Goal: Task Accomplishment & Management: Use online tool/utility

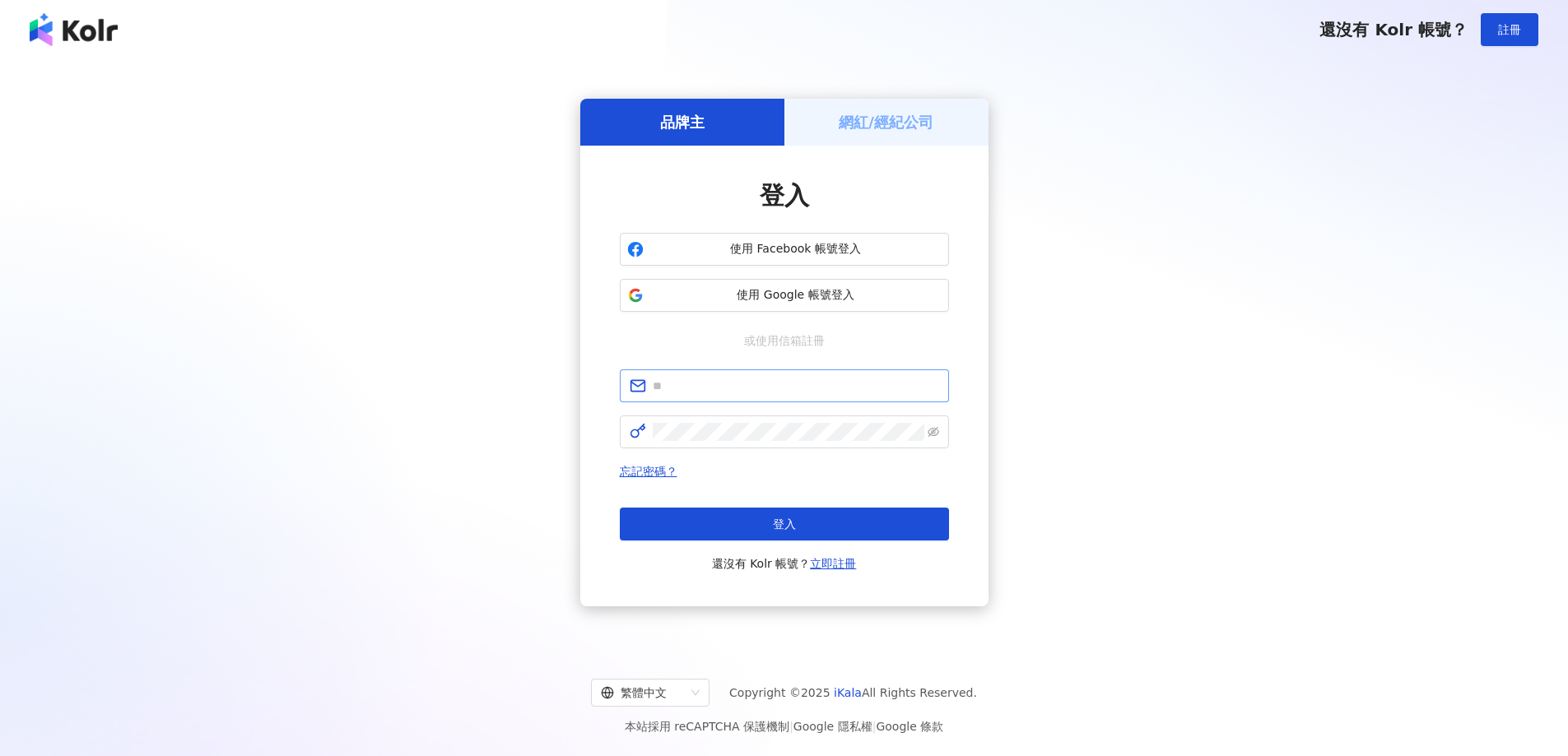
click at [737, 376] on span at bounding box center [784, 386] width 329 height 33
click at [762, 391] on input "text" at bounding box center [796, 385] width 286 height 18
type input "**********"
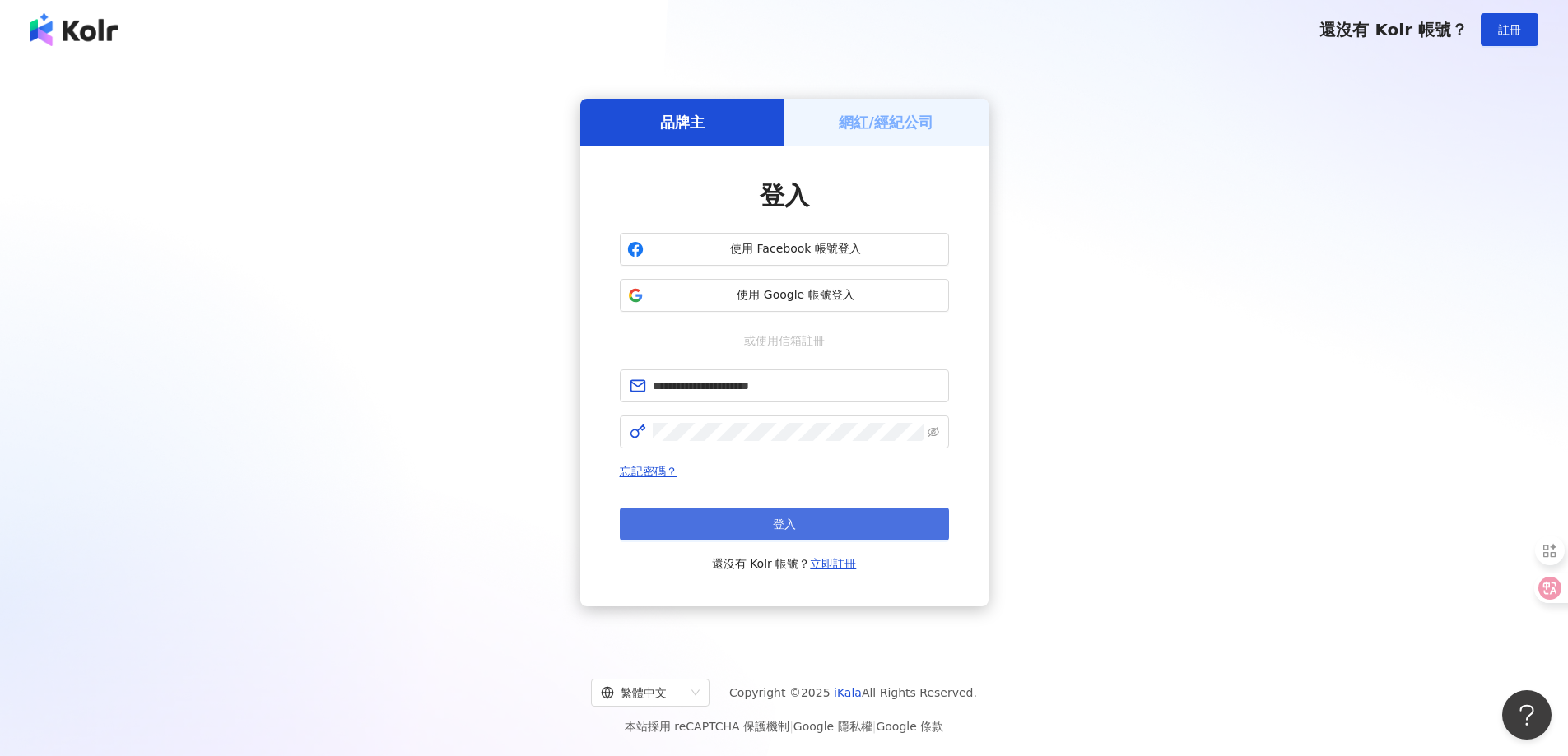
click at [730, 520] on button "登入" at bounding box center [784, 524] width 329 height 33
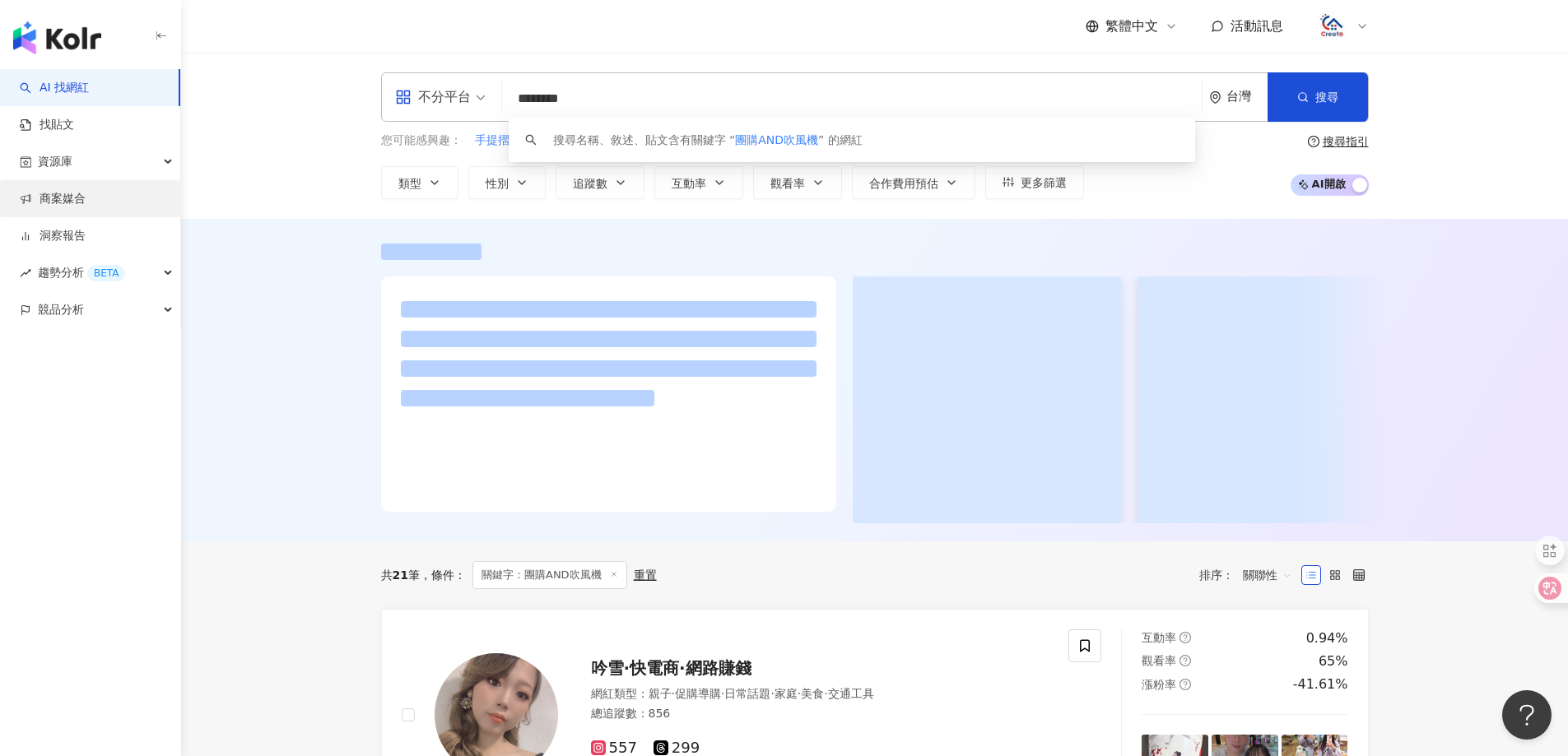
click at [64, 197] on link "商案媒合" at bounding box center [53, 199] width 66 height 16
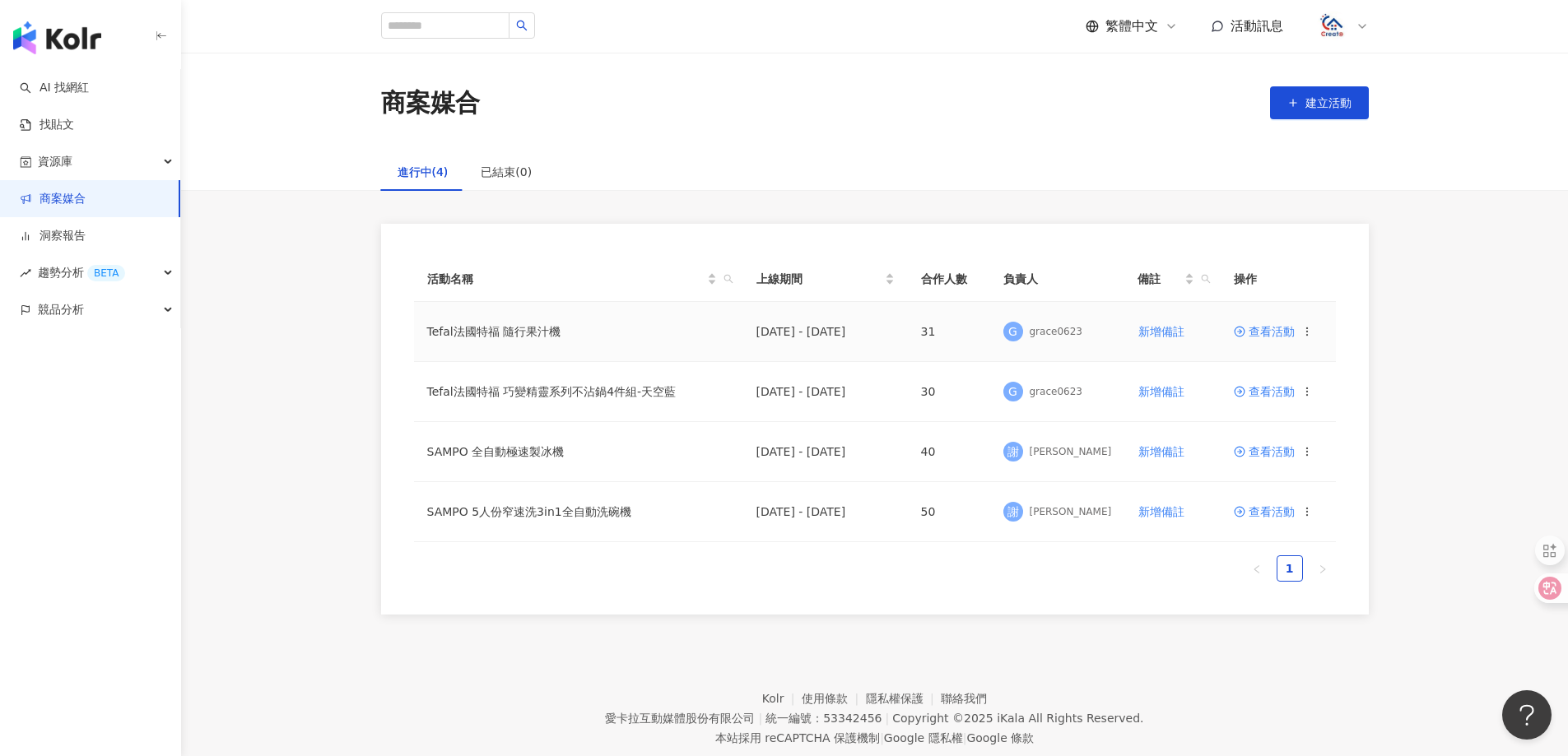
click at [1271, 335] on span "查看活動" at bounding box center [1264, 331] width 61 height 11
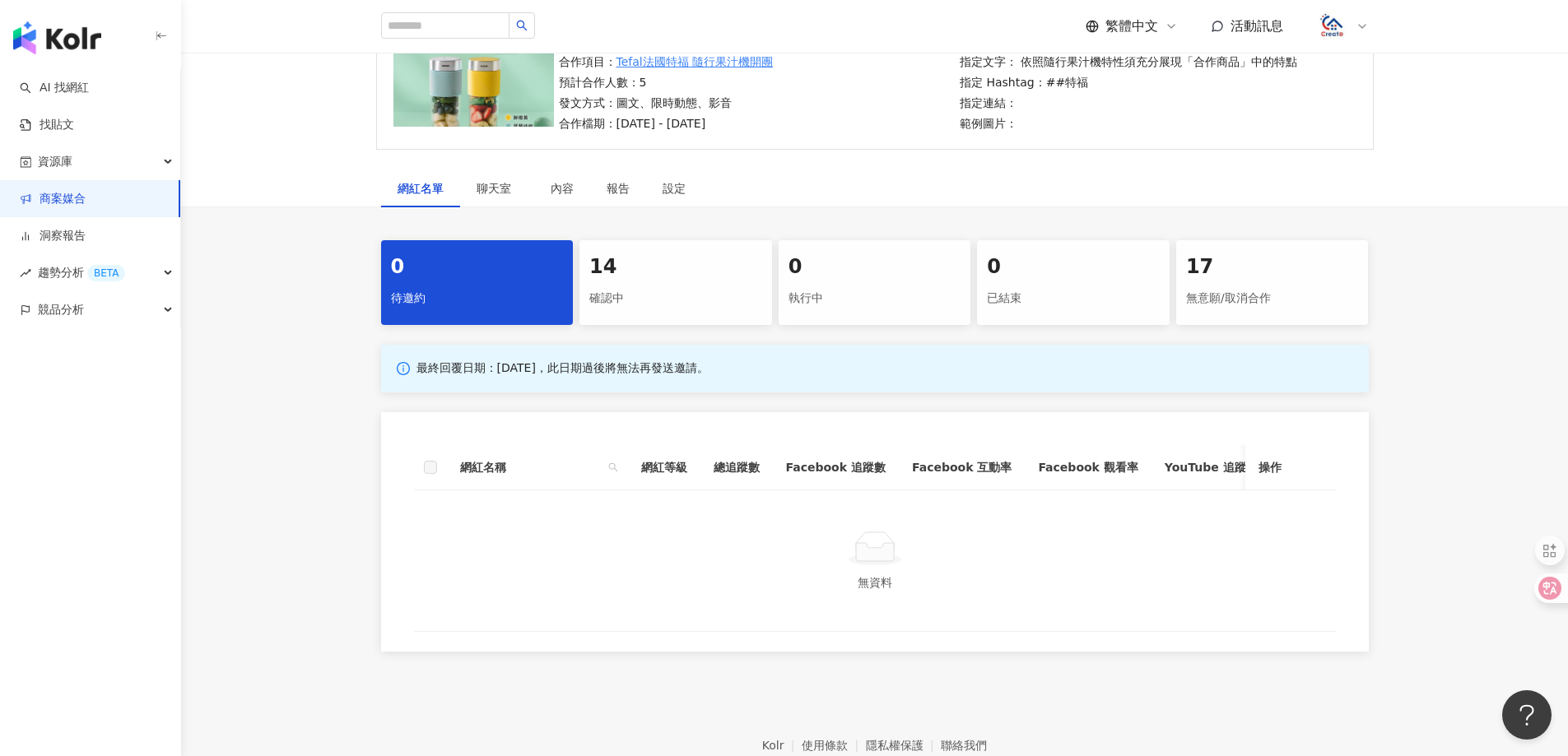
scroll to position [165, 0]
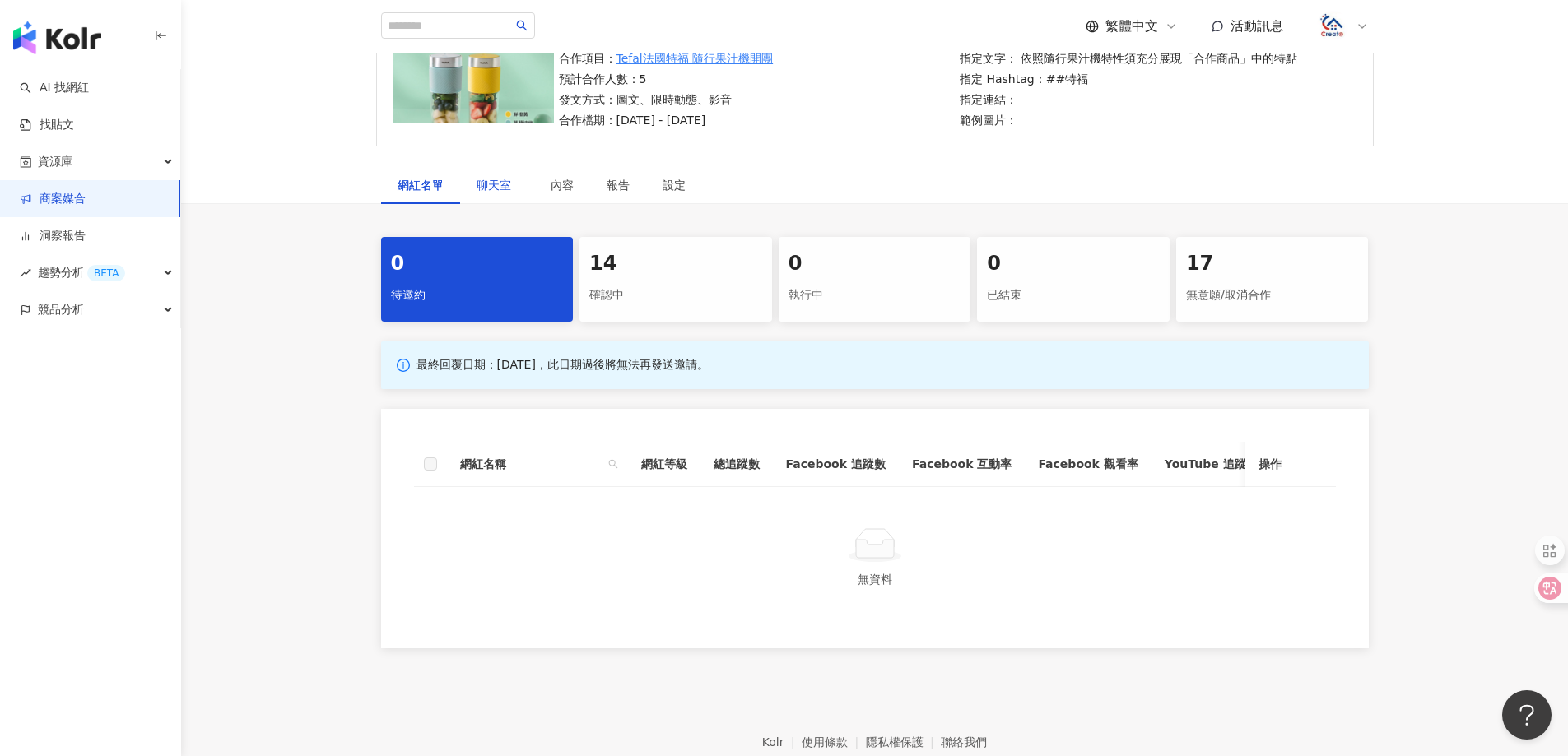
click at [486, 187] on span "聊天室" at bounding box center [497, 184] width 41 height 11
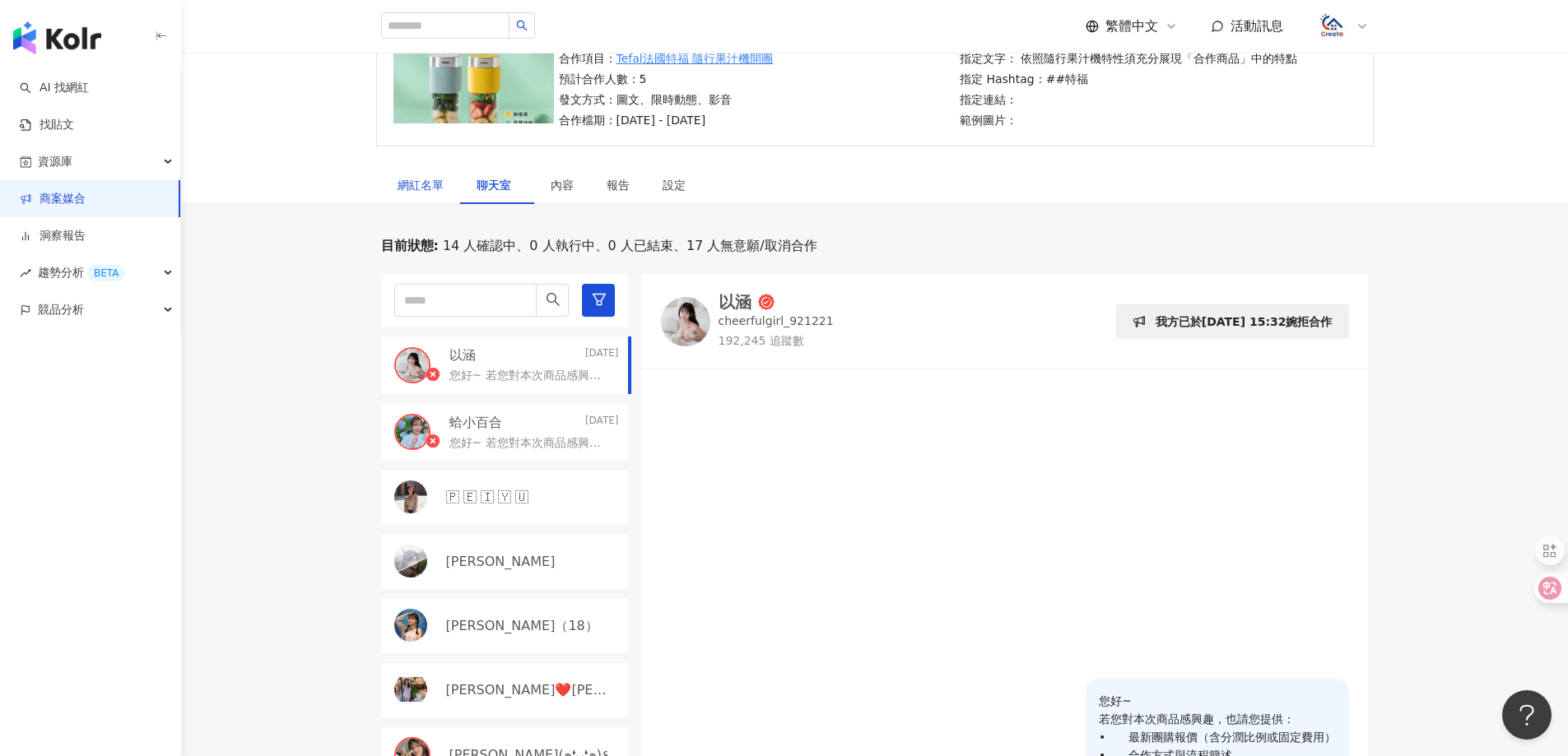
click at [403, 185] on div "網紅名單" at bounding box center [420, 184] width 46 height 18
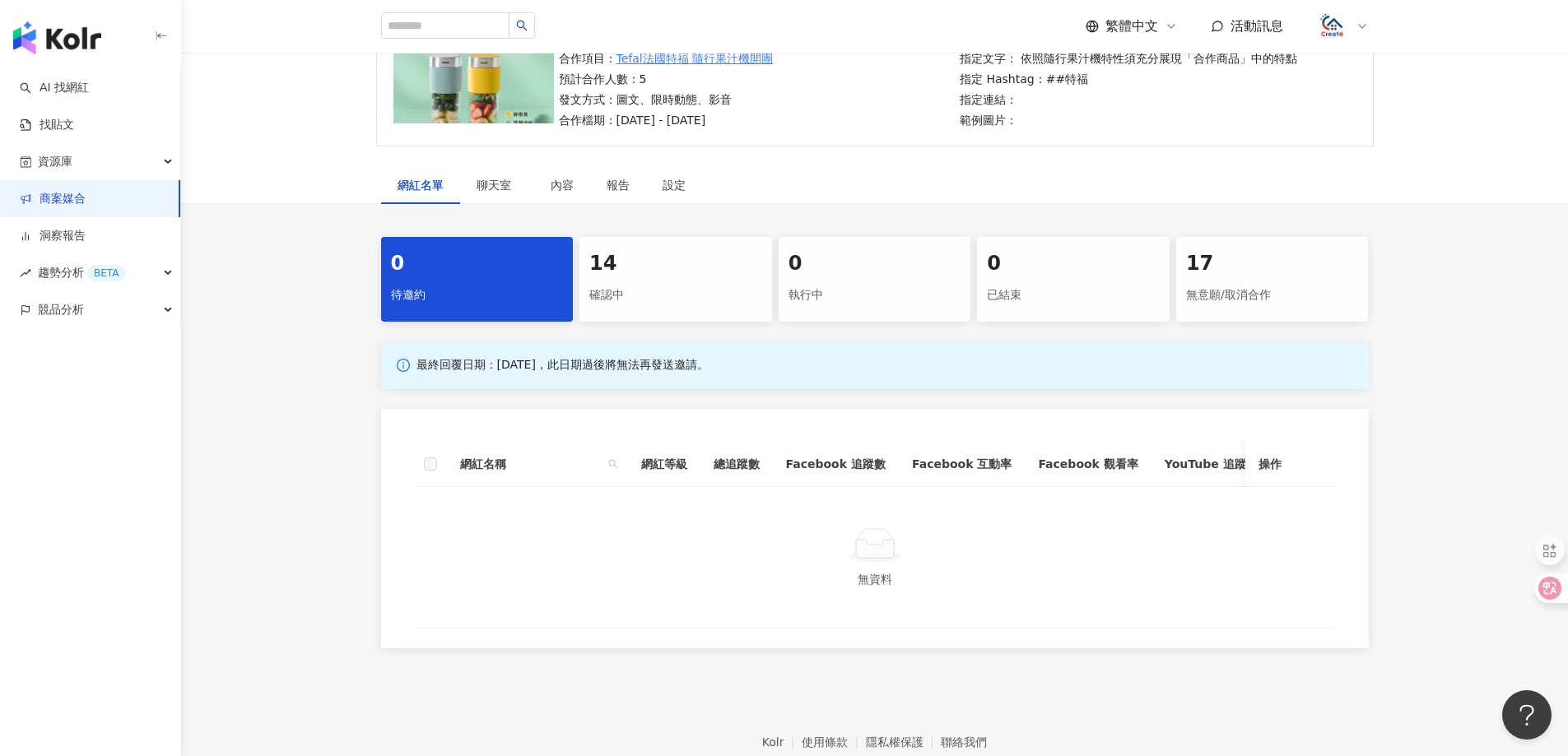
click at [661, 300] on div "確認中" at bounding box center [676, 296] width 173 height 28
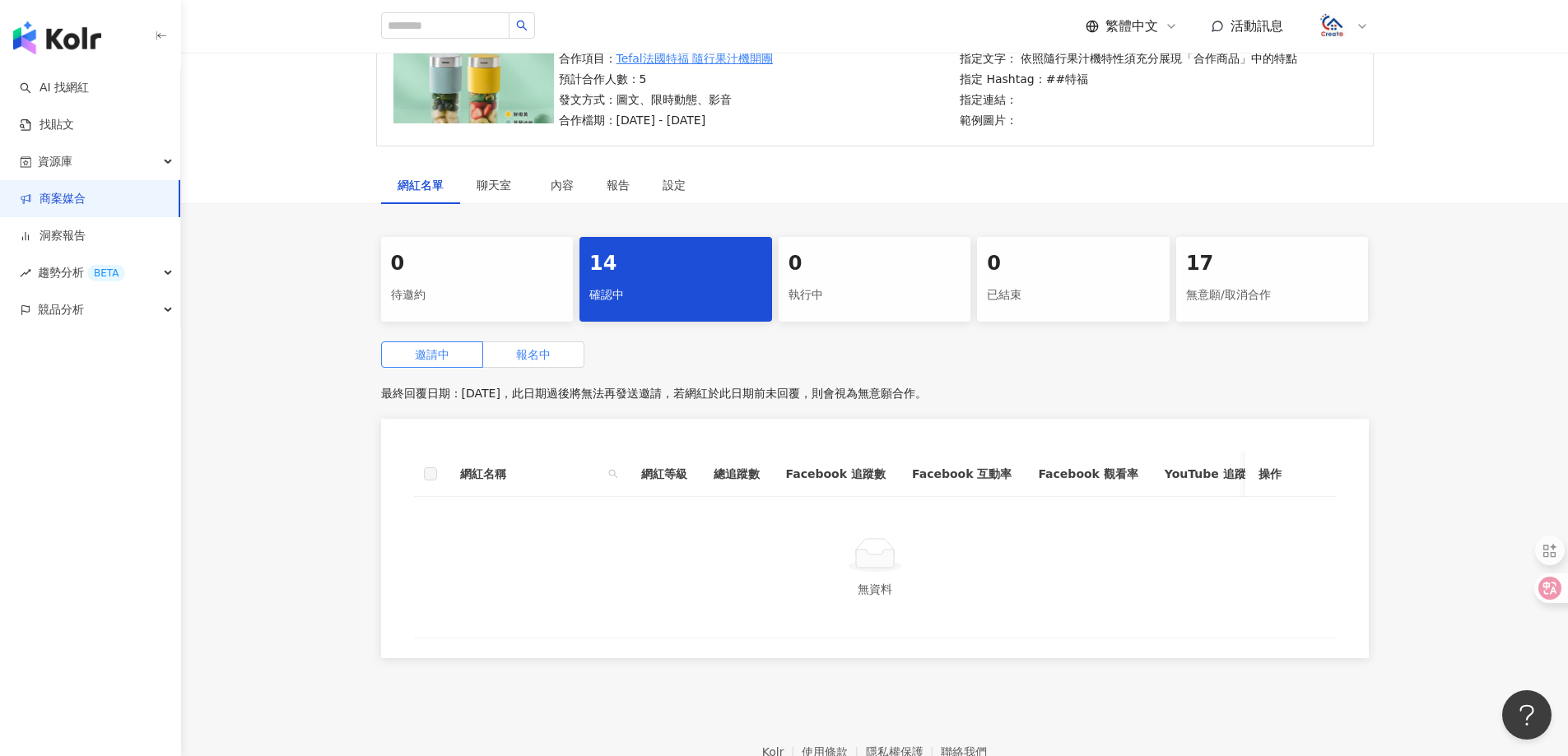
click at [549, 368] on label "報名中" at bounding box center [533, 354] width 101 height 27
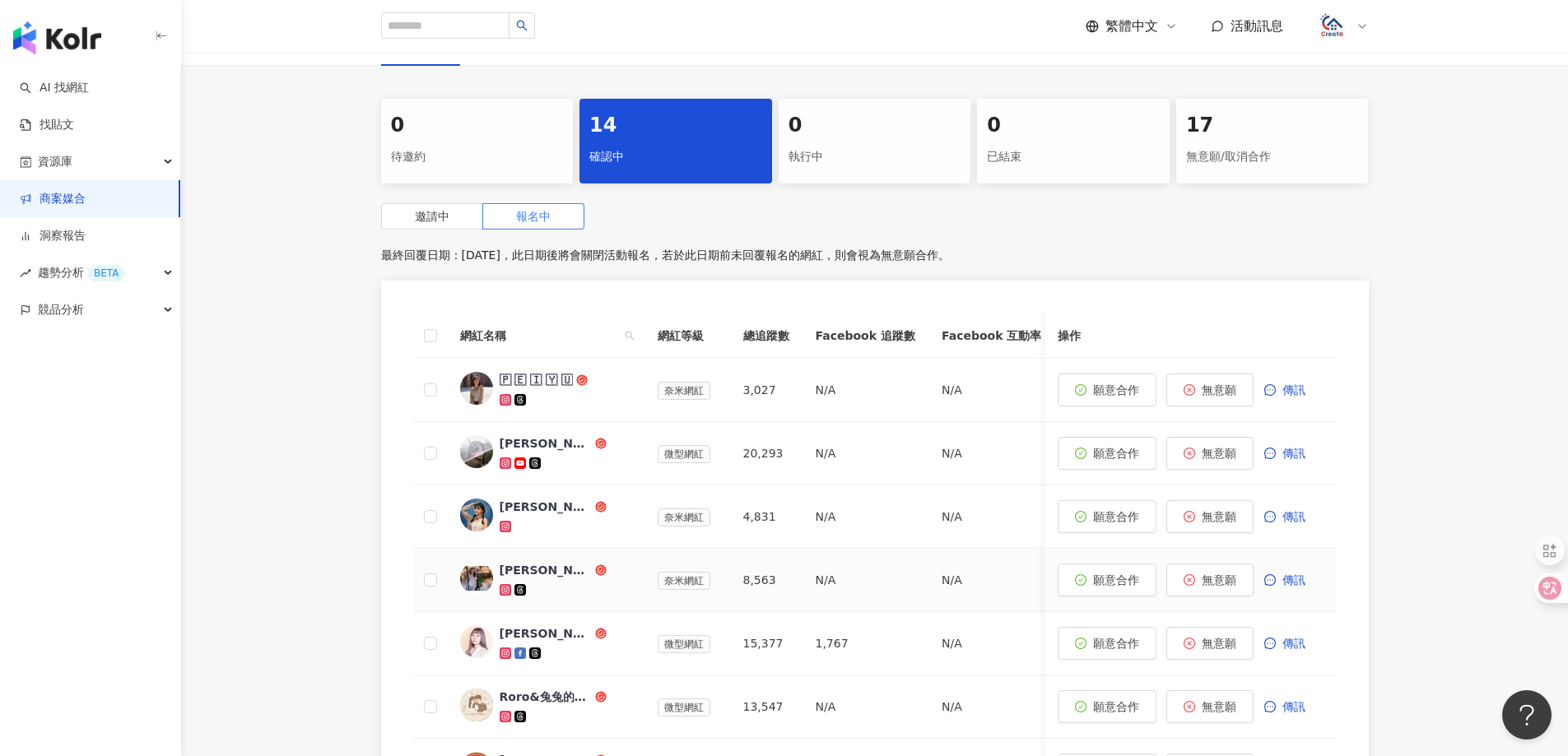
scroll to position [329, 0]
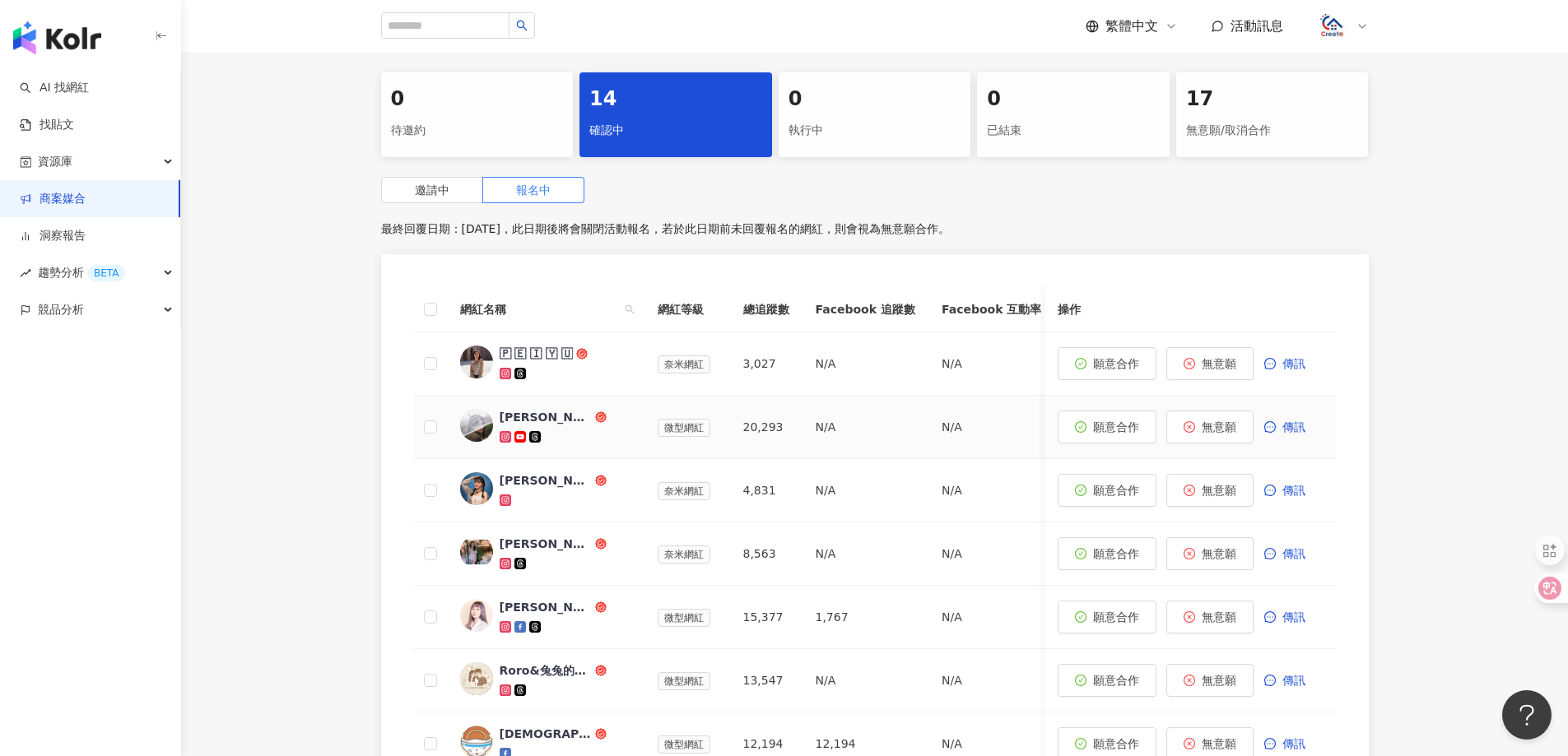
click at [666, 428] on span "微型網紅" at bounding box center [684, 428] width 53 height 18
click at [503, 412] on div "[PERSON_NAME]" at bounding box center [546, 417] width 92 height 16
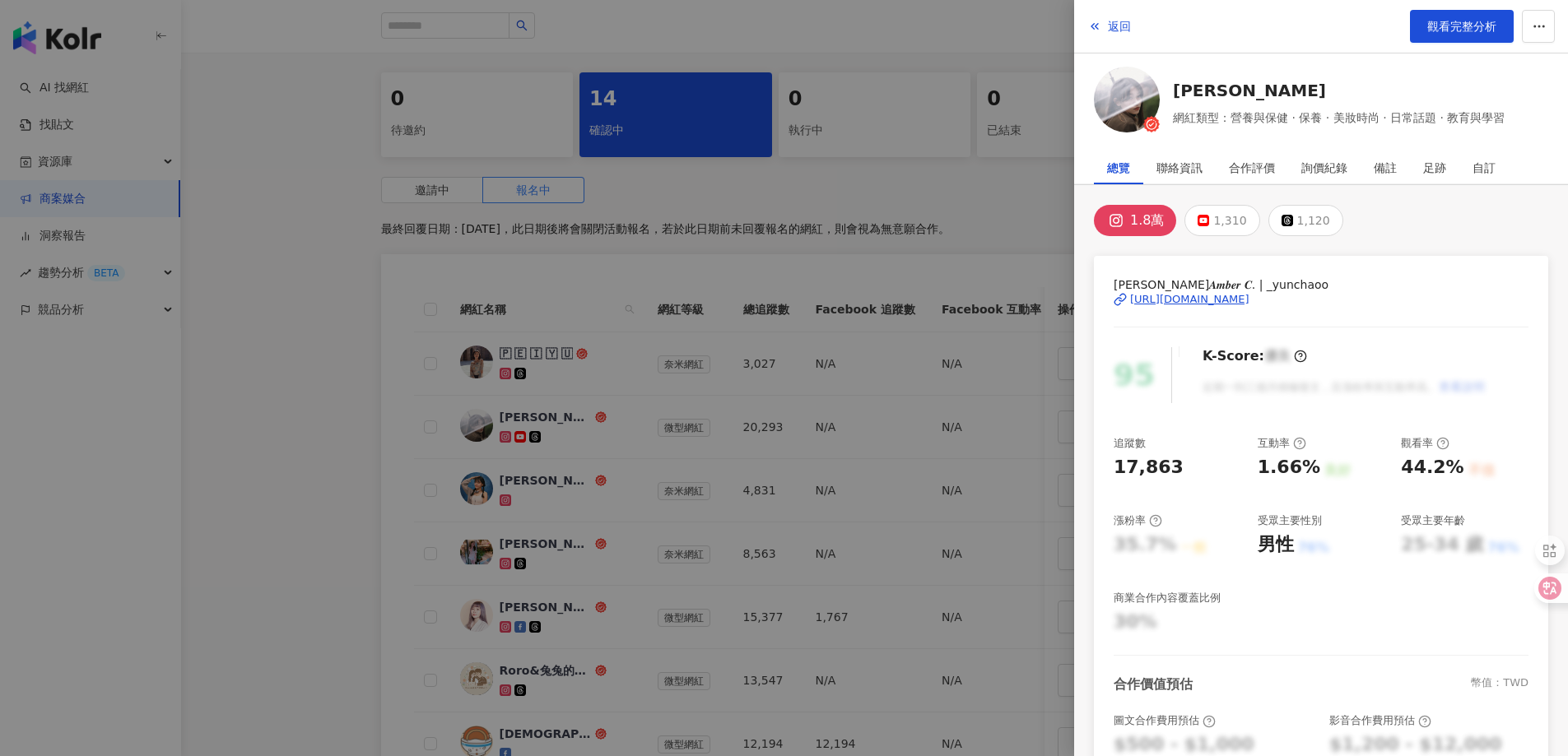
click at [1230, 298] on div "[URL][DOMAIN_NAME]" at bounding box center [1190, 299] width 119 height 15
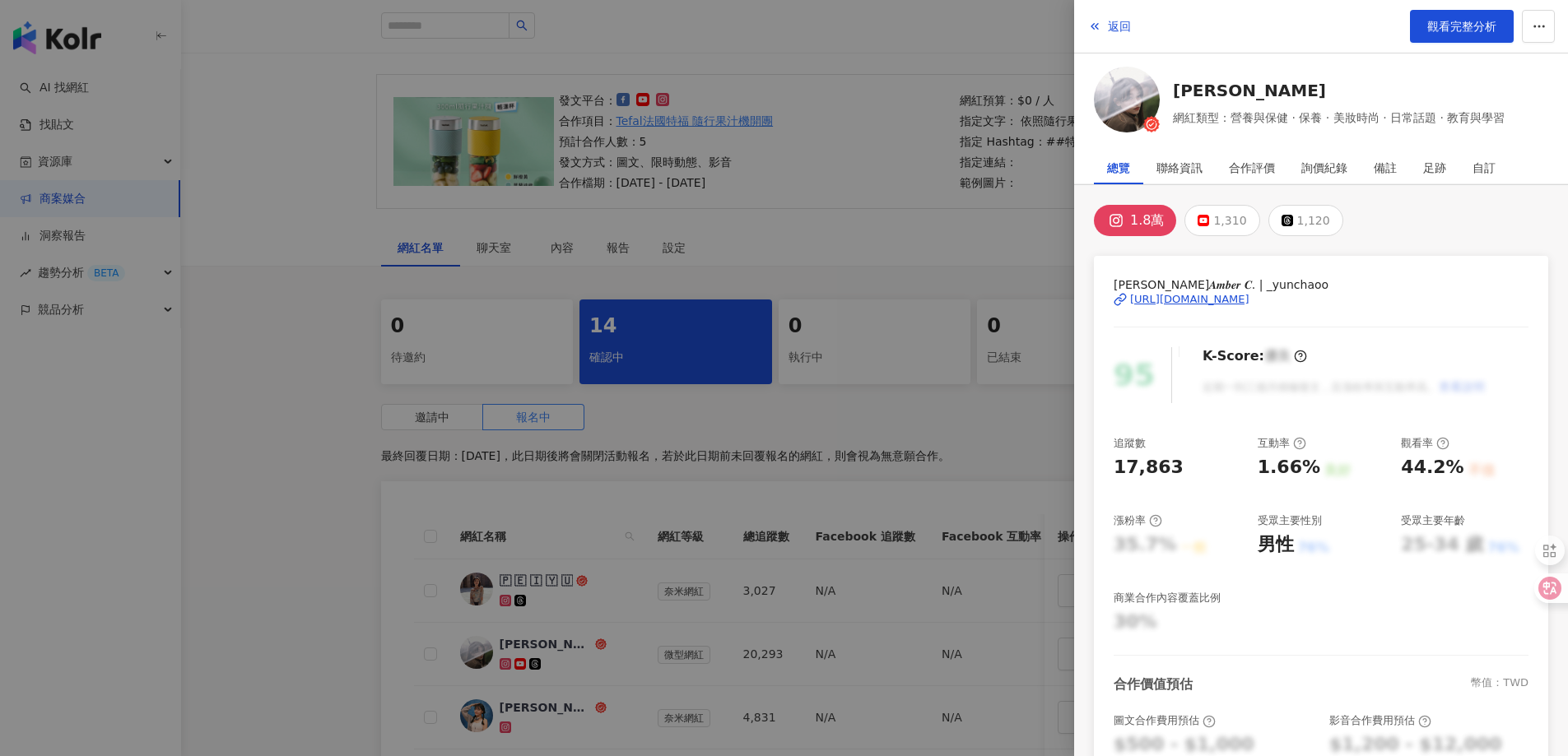
scroll to position [0, 0]
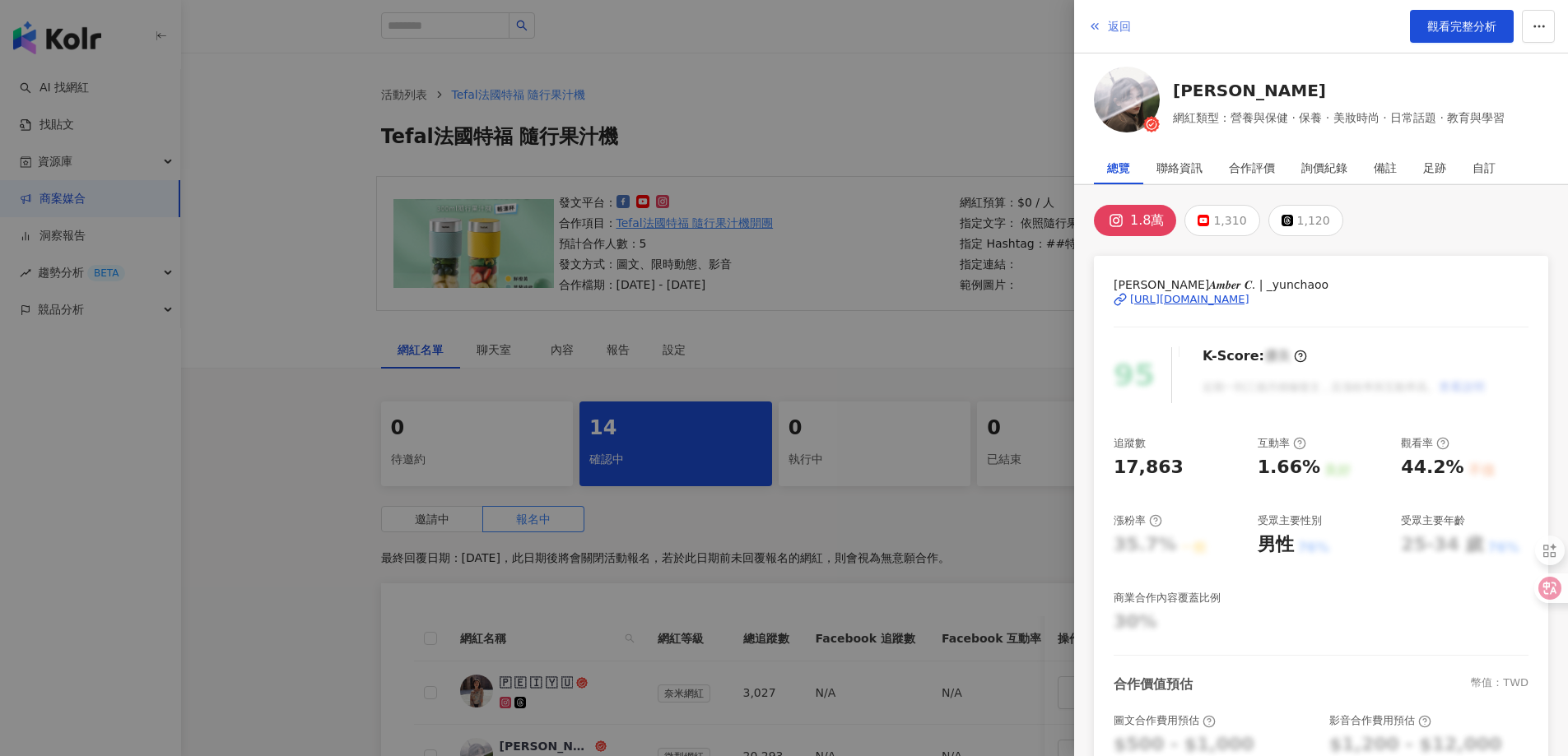
click at [1115, 29] on span "返回" at bounding box center [1119, 26] width 23 height 13
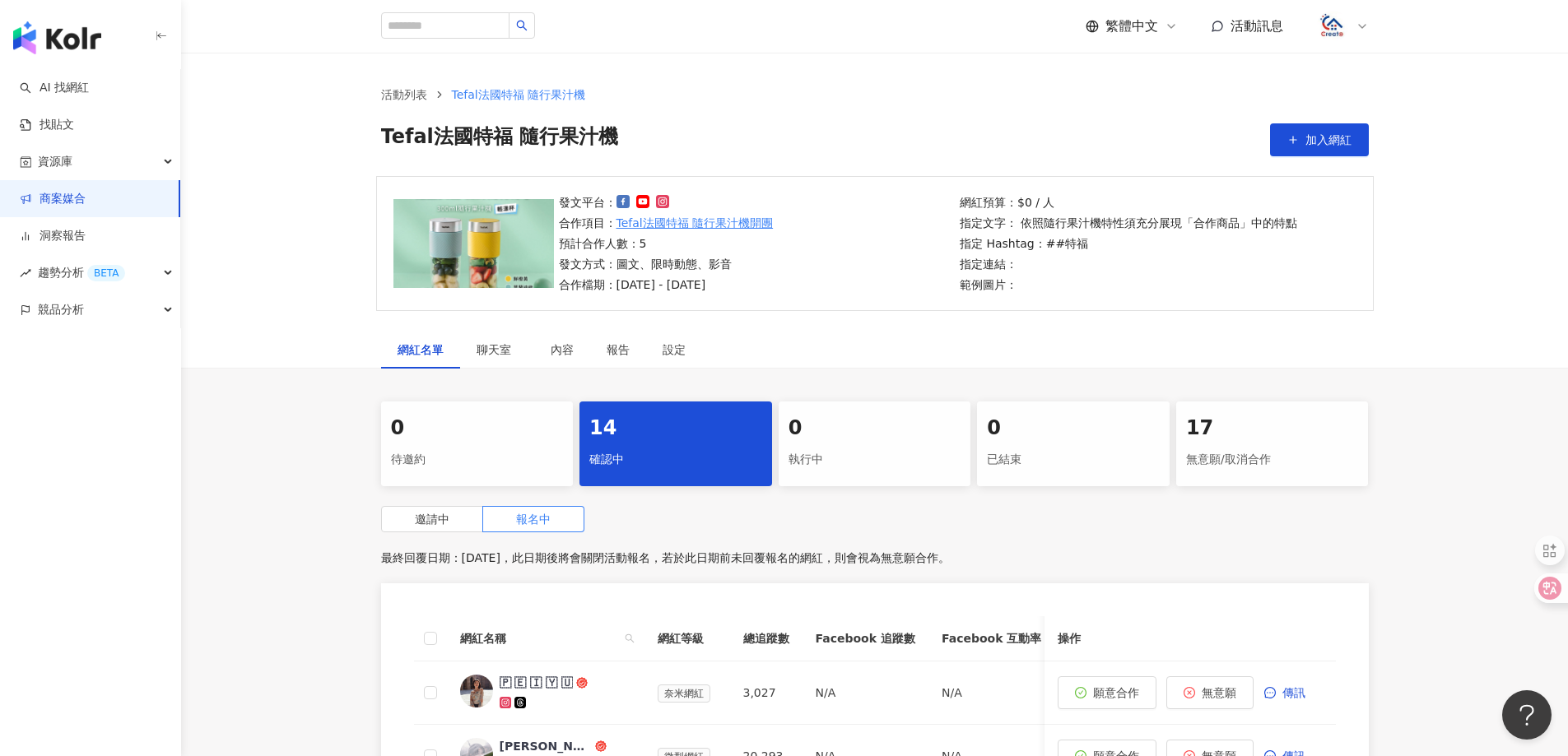
click at [69, 191] on link "商案媒合" at bounding box center [53, 199] width 66 height 16
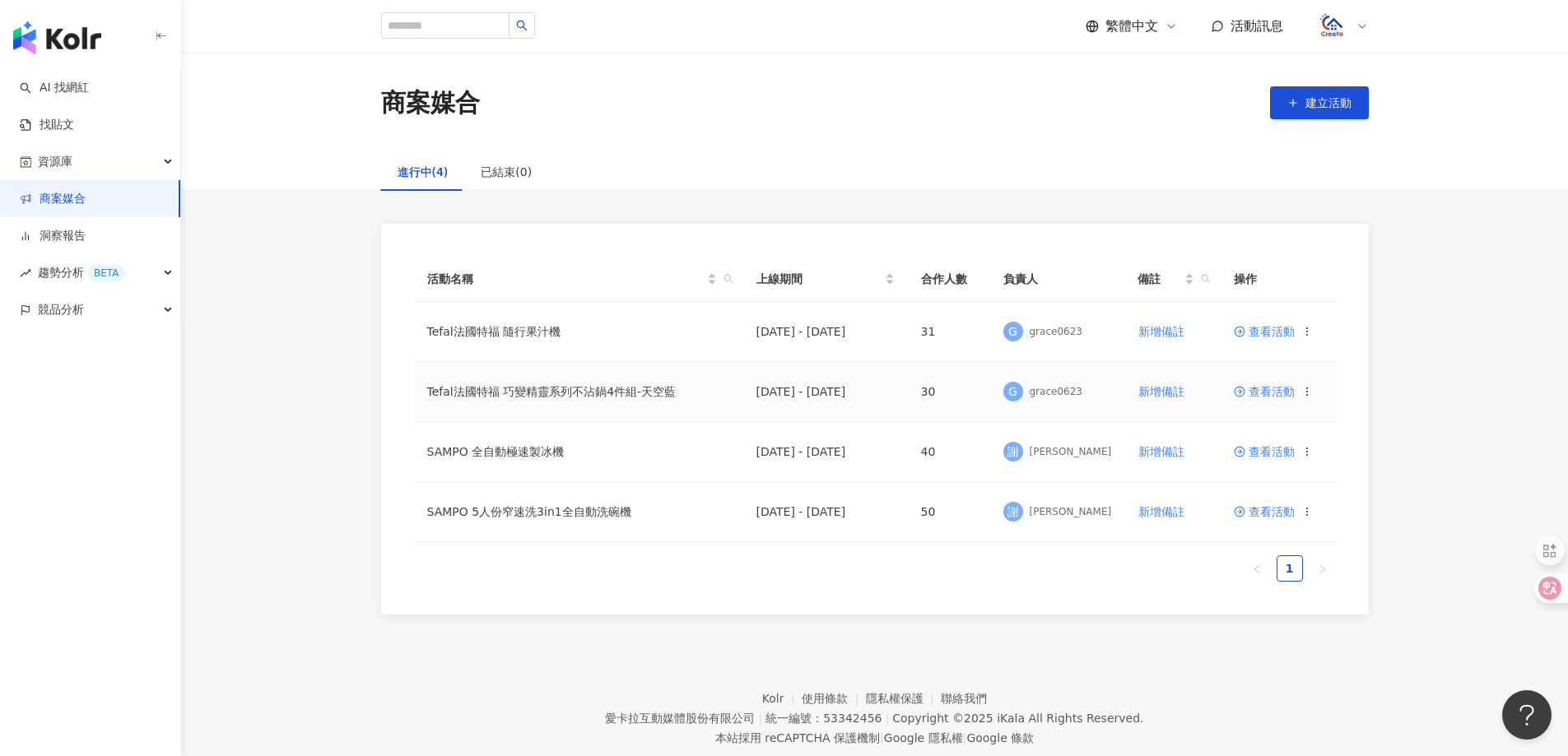
click at [1265, 386] on span "查看活動" at bounding box center [1264, 391] width 61 height 11
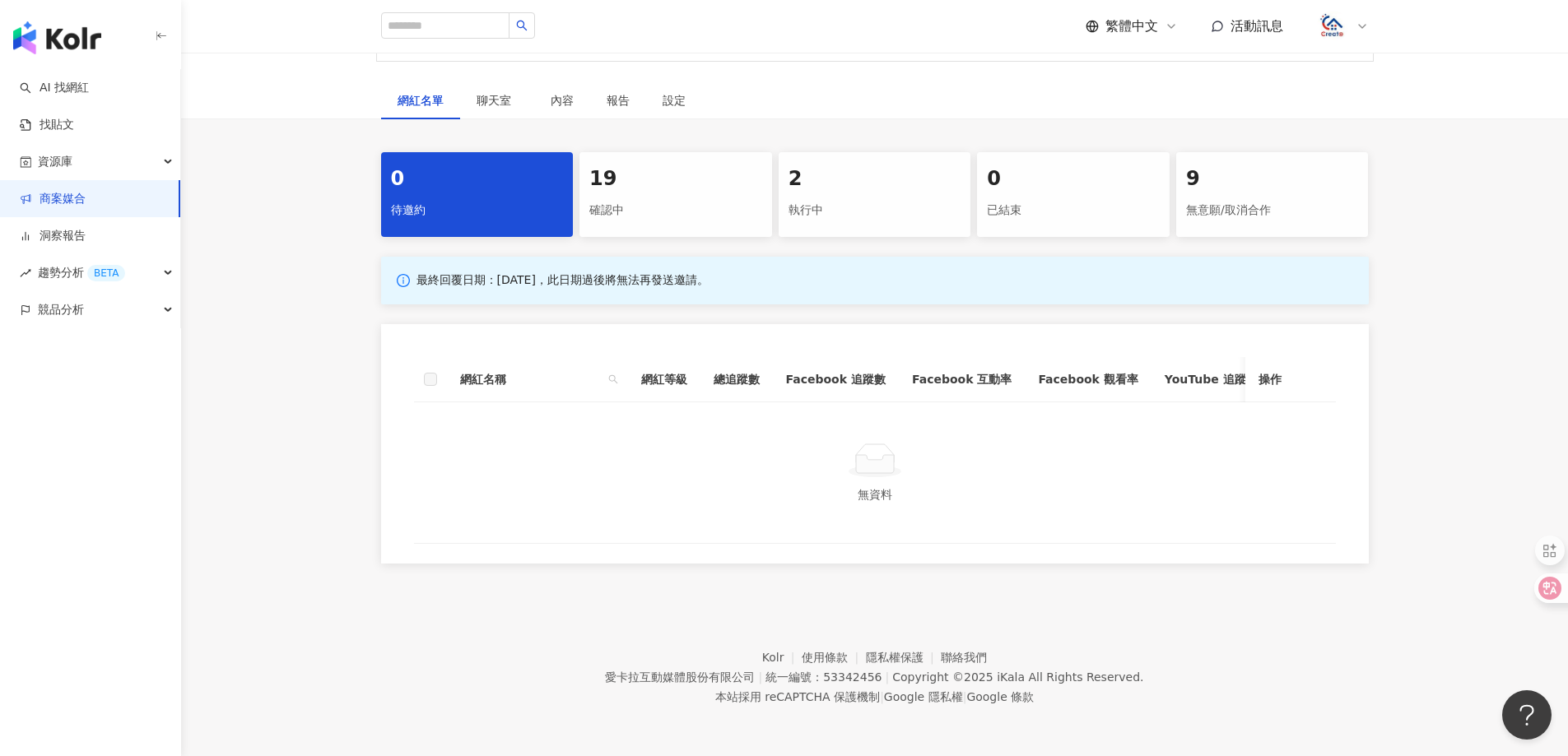
scroll to position [262, 0]
click at [664, 209] on div "確認中" at bounding box center [676, 210] width 173 height 28
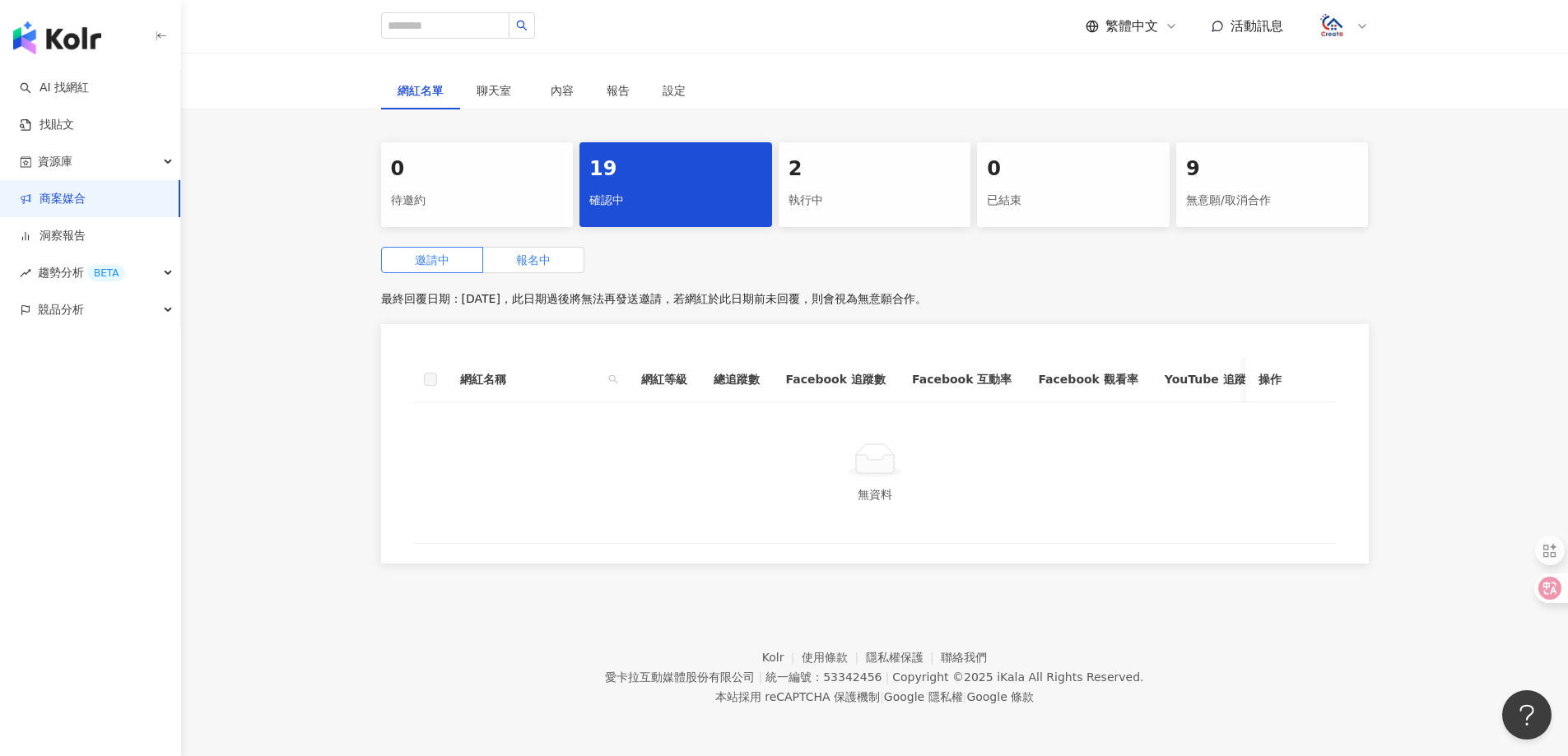
click at [547, 253] on span "報名中" at bounding box center [534, 259] width 34 height 13
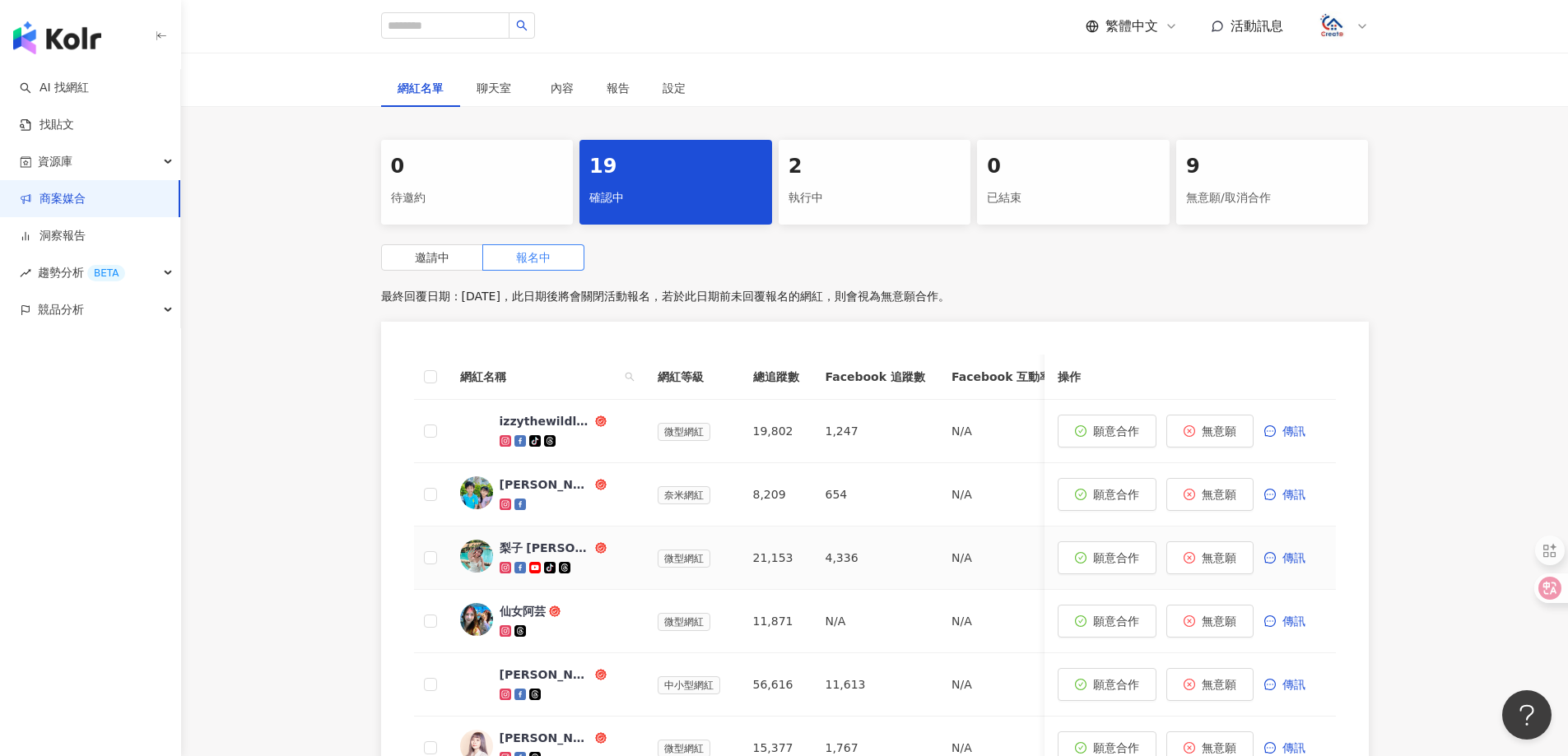
scroll to position [344, 0]
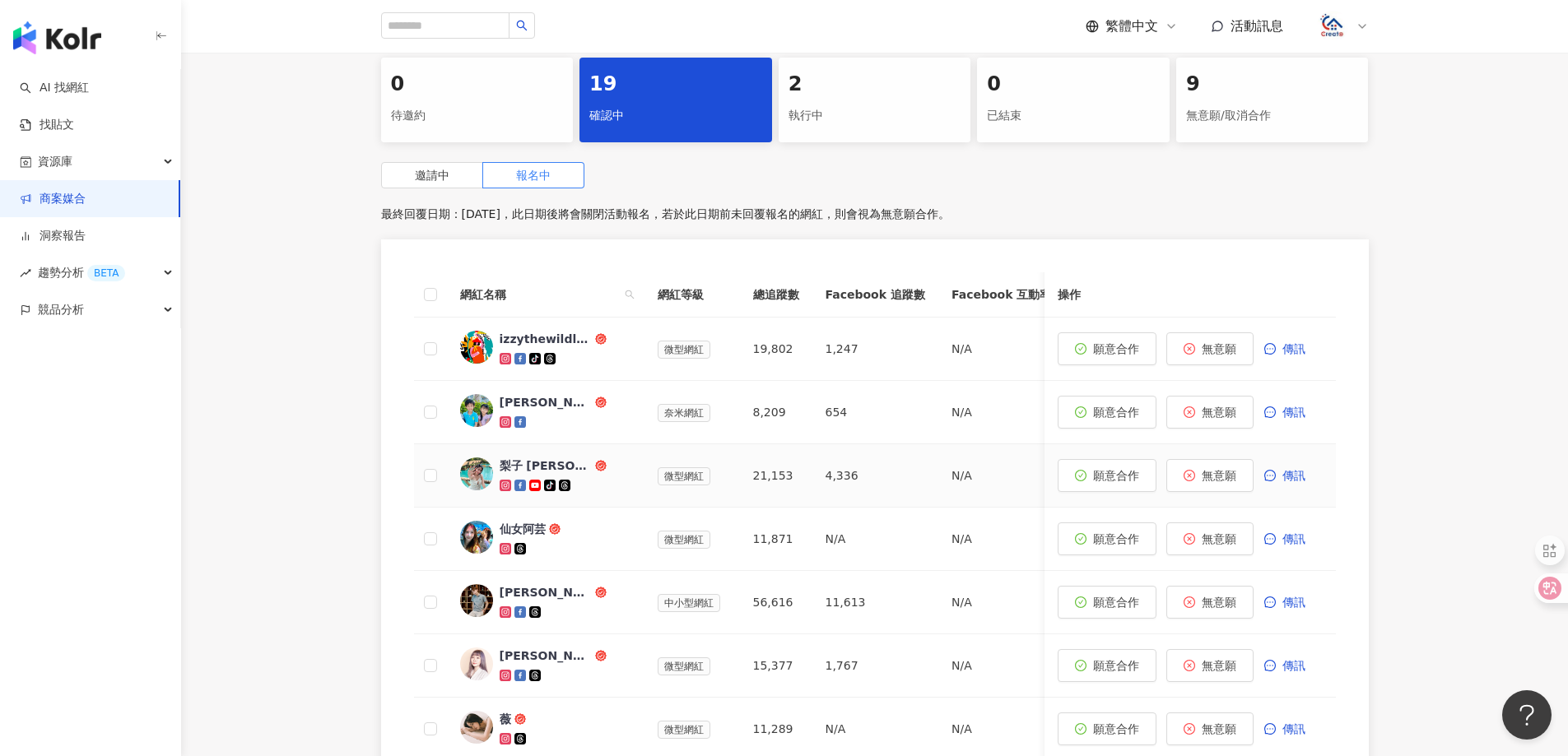
click at [517, 464] on div "梨子 [PERSON_NAME]" at bounding box center [546, 465] width 92 height 16
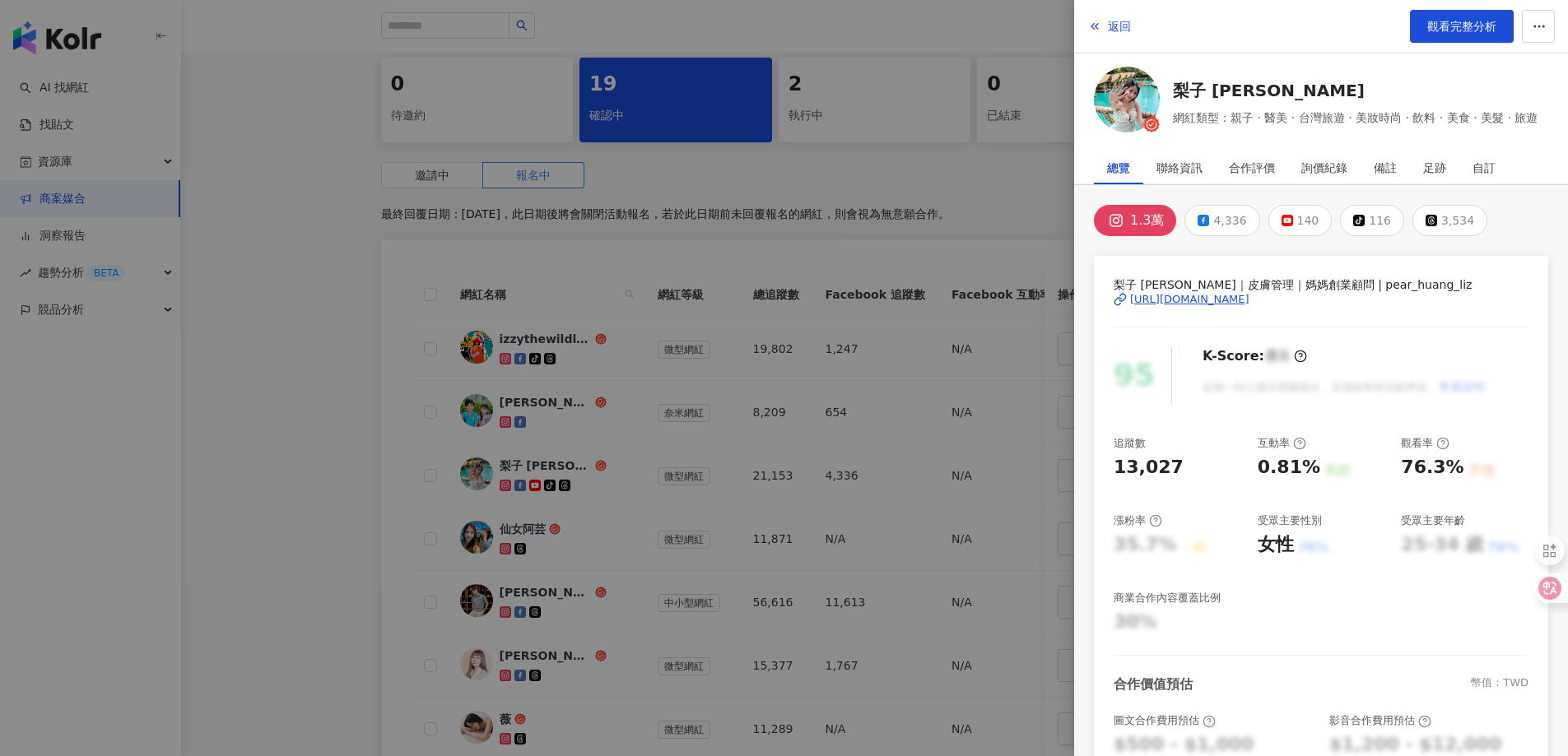
click at [1249, 302] on div "[URL][DOMAIN_NAME]" at bounding box center [1190, 299] width 119 height 15
click at [1118, 27] on span "返回" at bounding box center [1119, 26] width 23 height 13
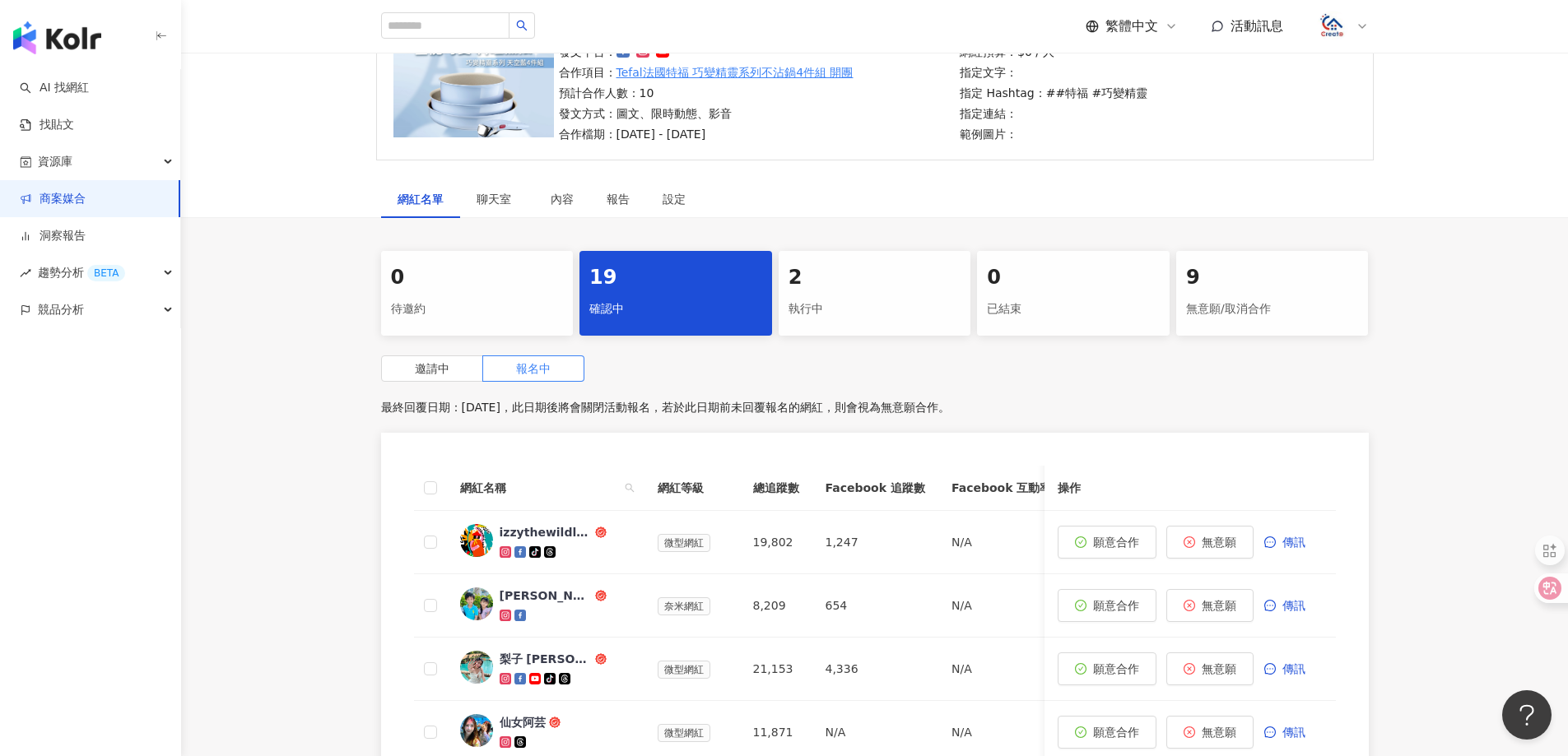
scroll to position [179, 0]
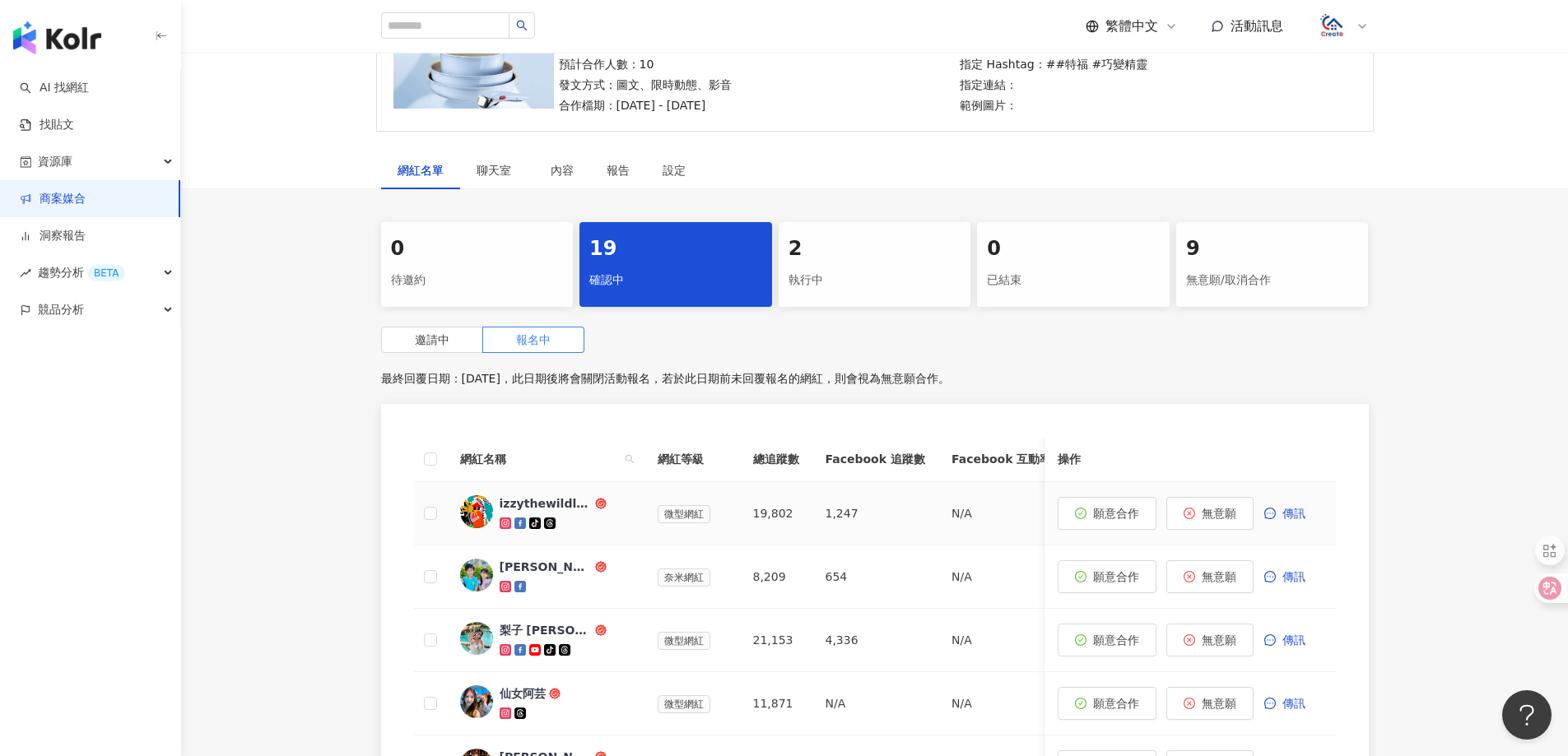
click at [553, 504] on div "izzythewildland" at bounding box center [546, 503] width 92 height 16
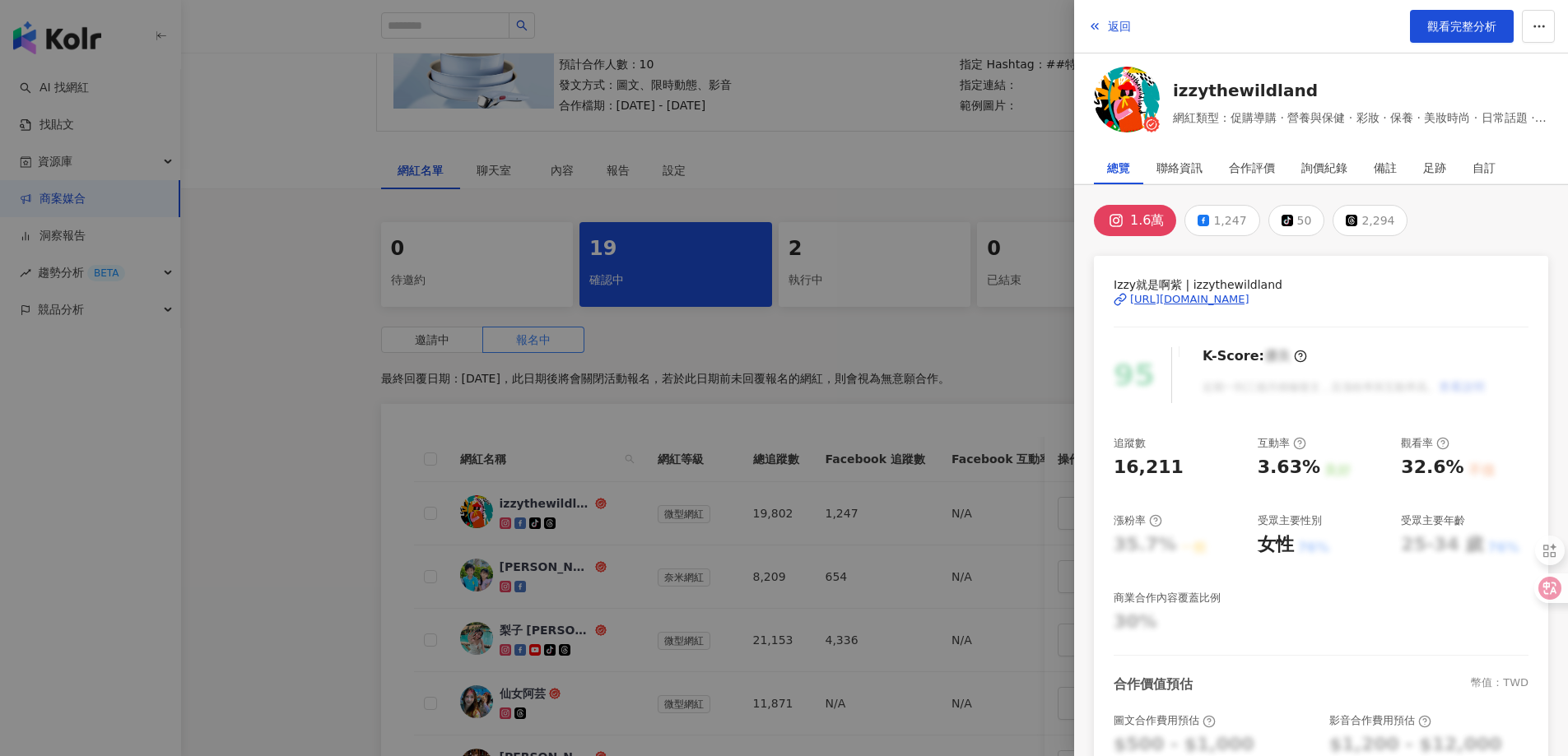
click at [1171, 296] on div "[URL][DOMAIN_NAME]" at bounding box center [1190, 299] width 119 height 15
